Goal: Information Seeking & Learning: Learn about a topic

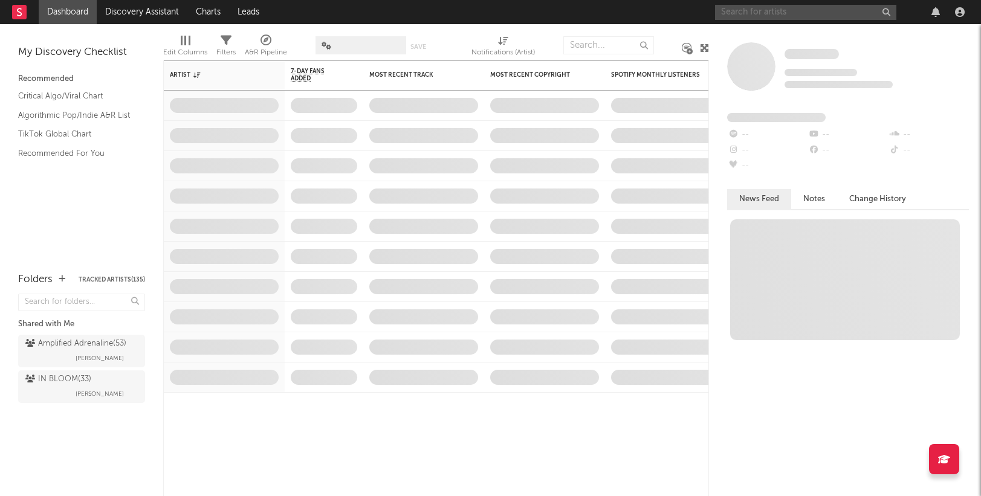
click at [753, 16] on input "text" at bounding box center [805, 12] width 181 height 15
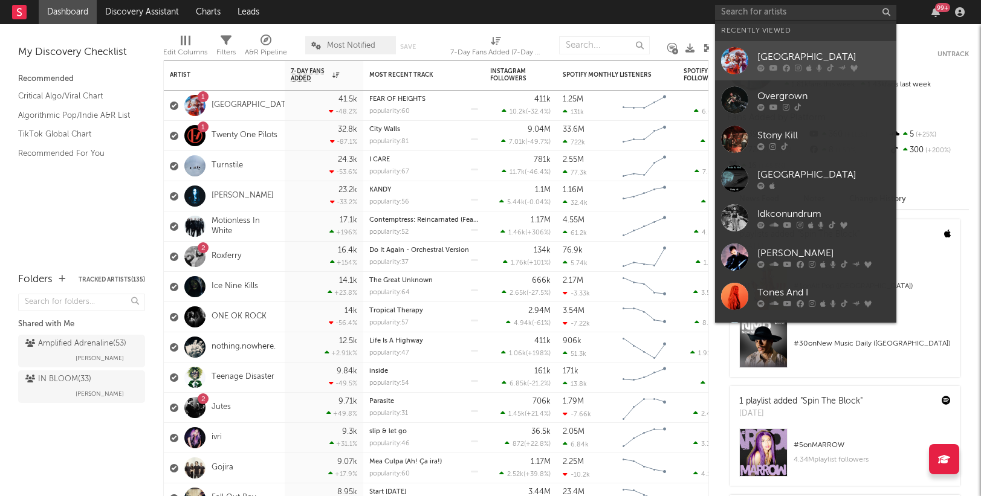
click at [791, 58] on div "[GEOGRAPHIC_DATA]" at bounding box center [823, 57] width 133 height 14
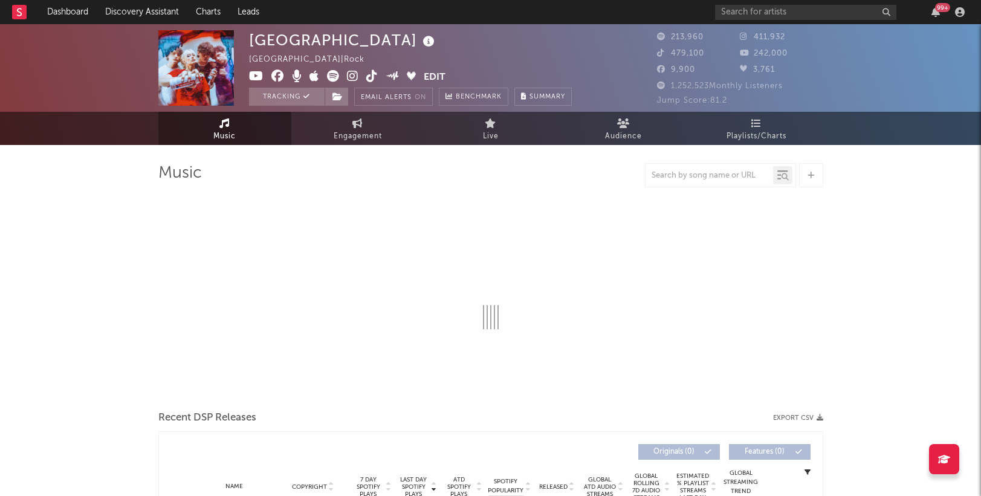
select select "6m"
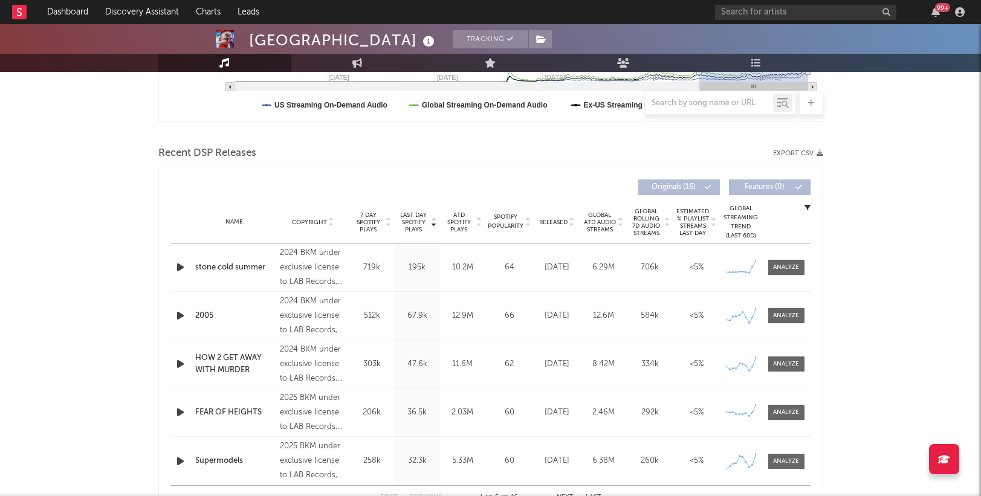
scroll to position [350, 0]
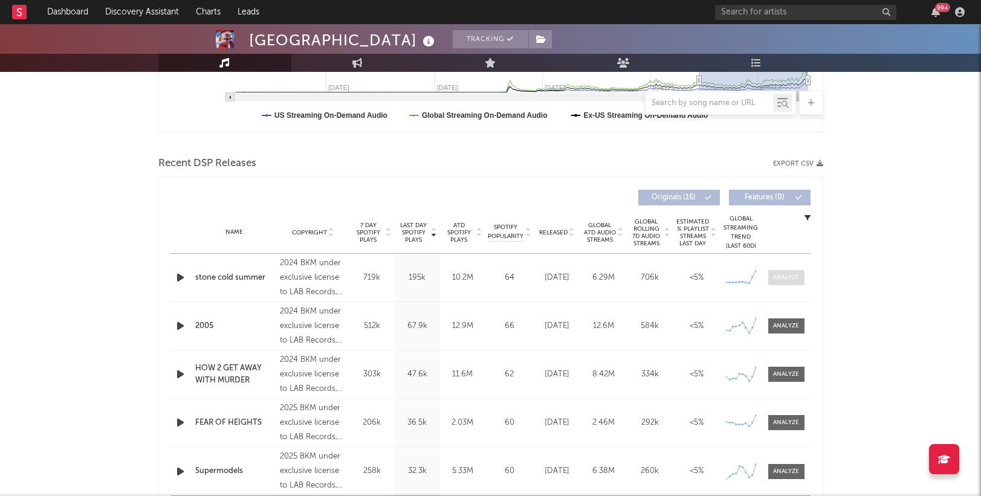
click at [797, 274] on div at bounding box center [786, 277] width 26 height 9
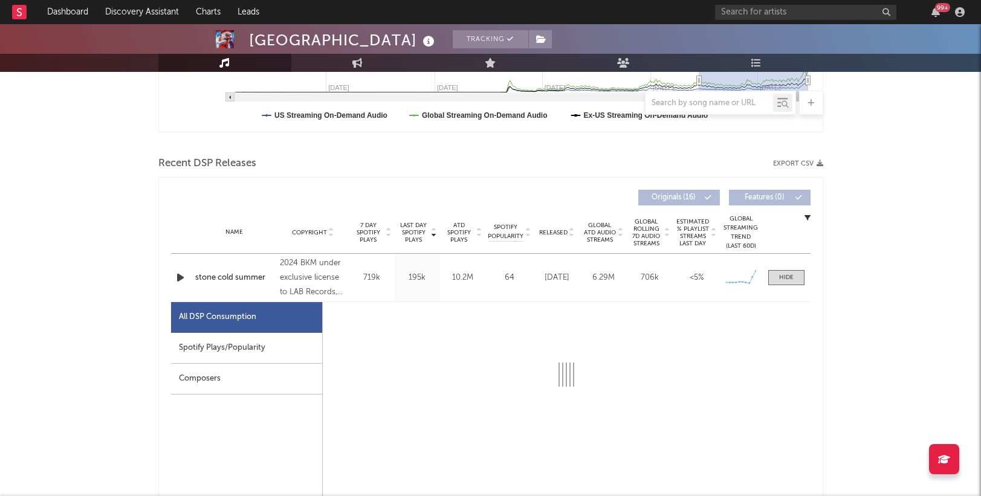
select select "6m"
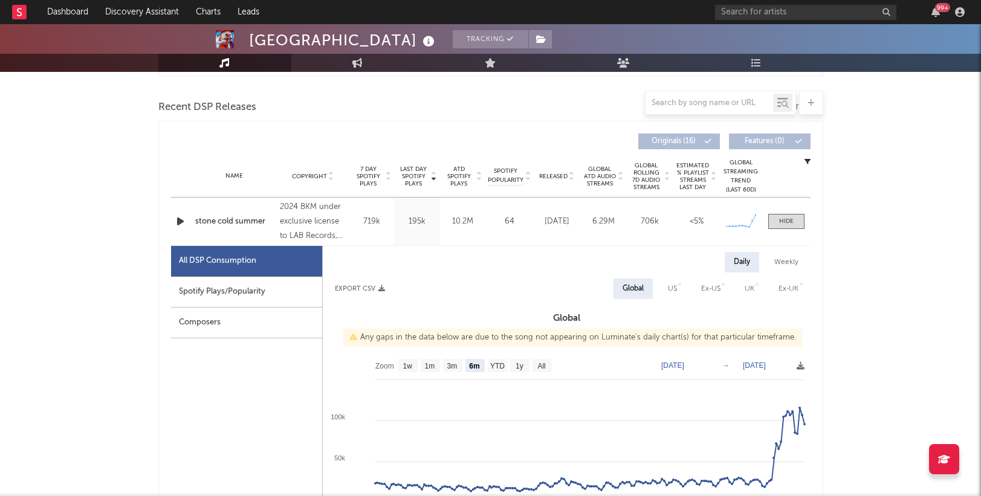
scroll to position [407, 0]
